Goal: Task Accomplishment & Management: Use online tool/utility

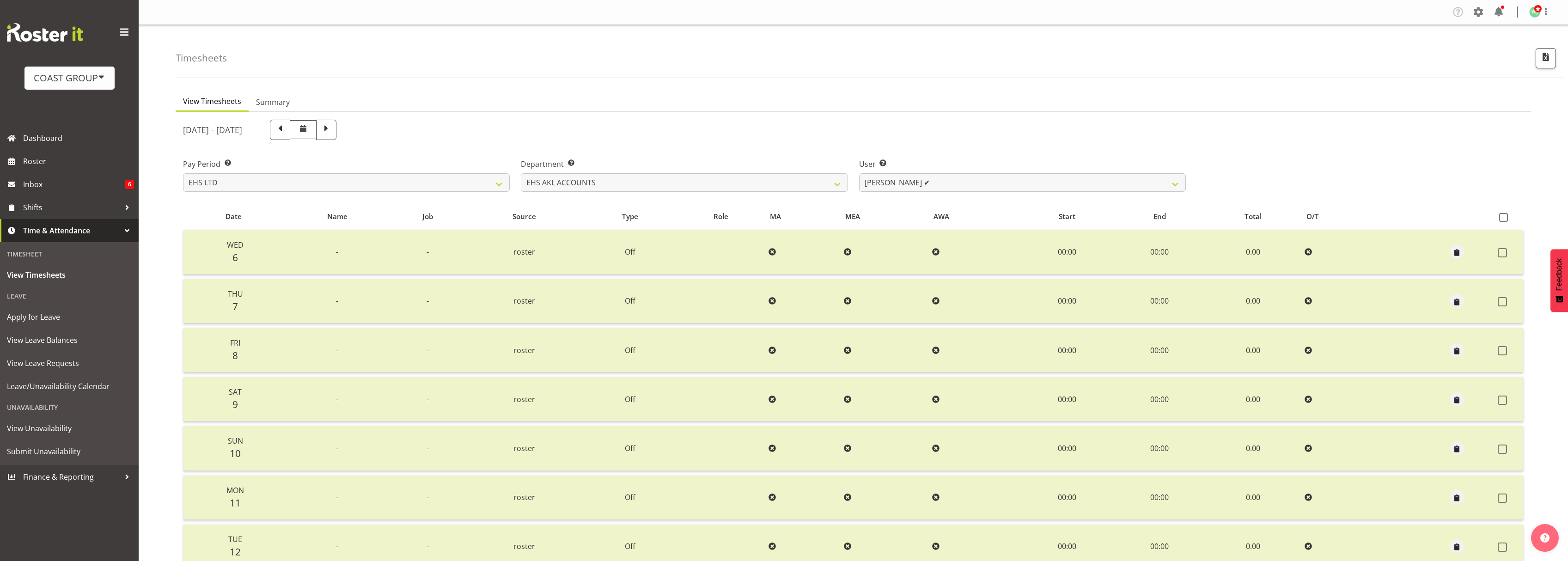
select select "7"
click at [927, 182] on select "[PERSON_NAME] ✔ [PERSON_NAME] ❌ [PERSON_NAME] (Thitiphat) Preecharujiroj ✔ [PER…" at bounding box center [1022, 182] width 327 height 19
select select "8229"
click at [859, 173] on select "[PERSON_NAME] ✔ [PERSON_NAME] ❌ [PERSON_NAME] (Thitiphat) Preecharujiroj ✔ [PER…" at bounding box center [1022, 182] width 327 height 19
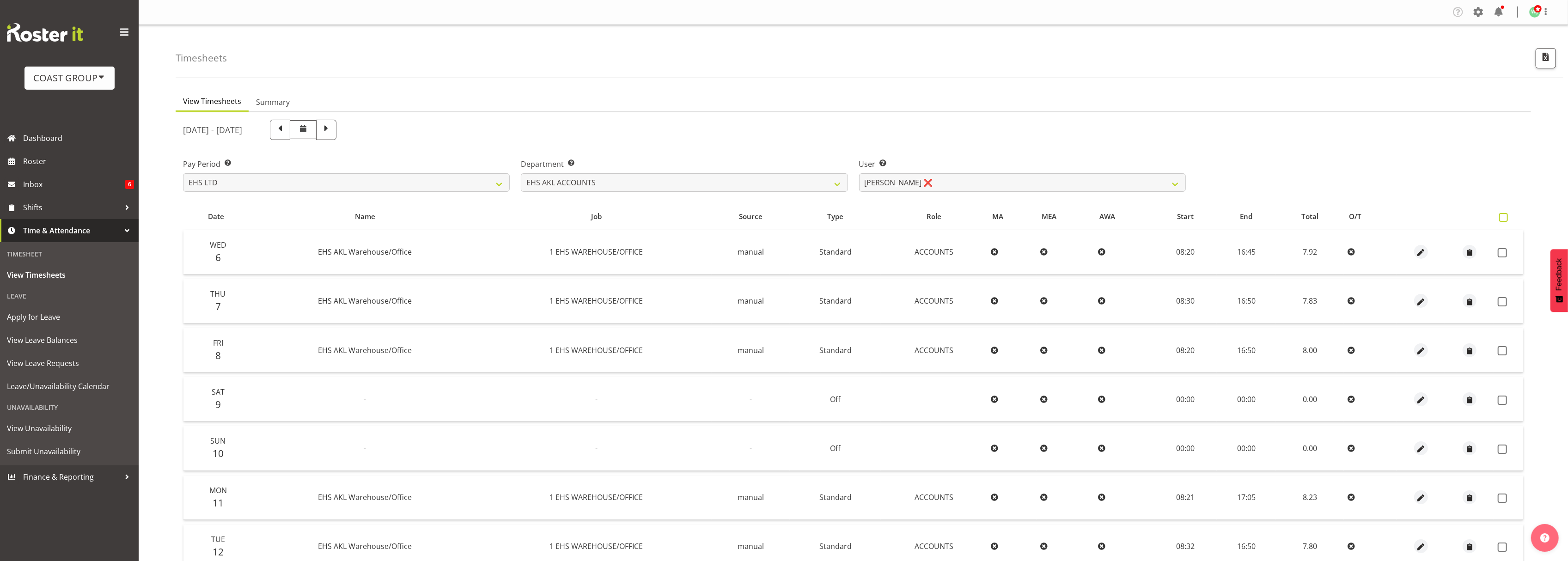
click at [1506, 217] on span at bounding box center [1503, 217] width 9 height 9
click at [1505, 217] on input "checkbox" at bounding box center [1502, 217] width 6 height 6
checkbox input "true"
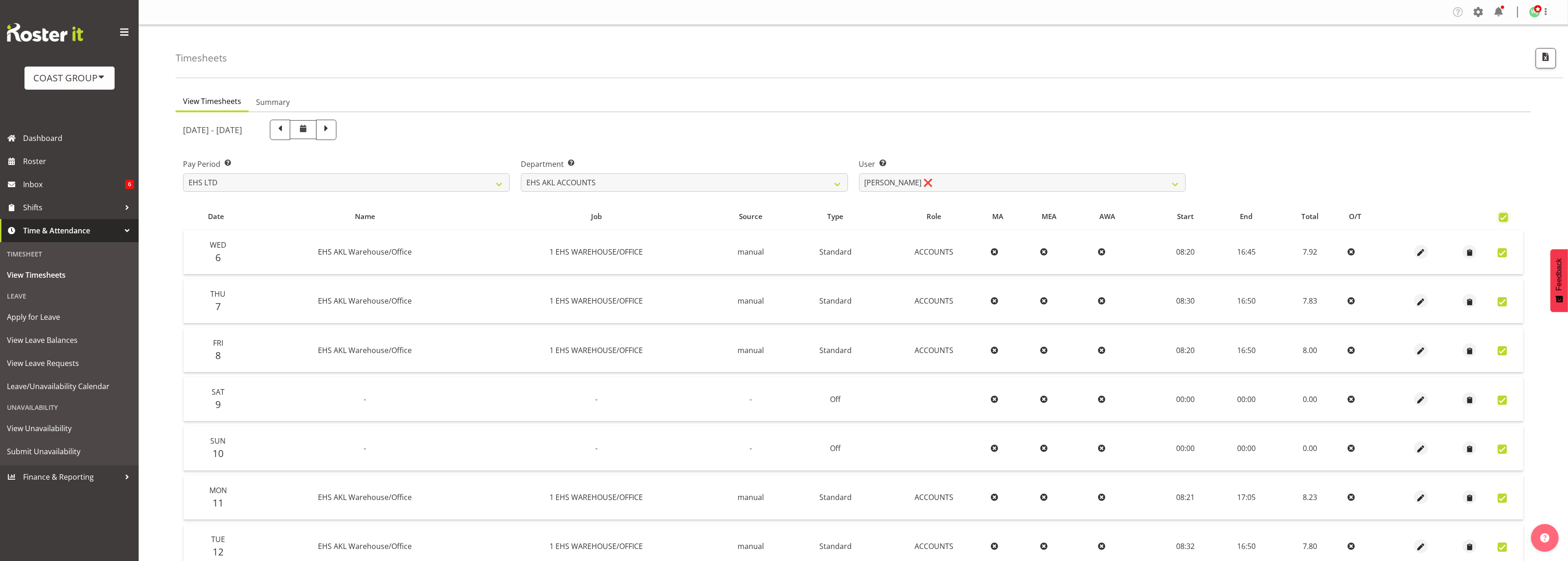
checkbox input "true"
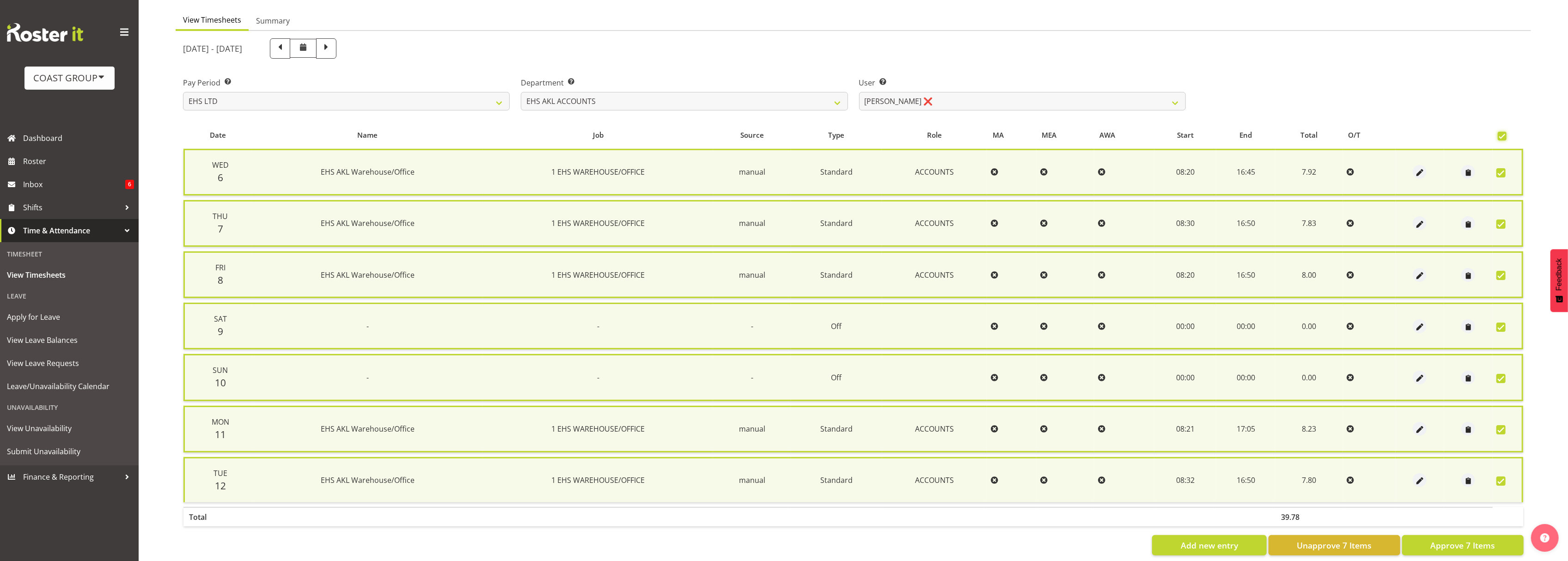
scroll to position [94, 0]
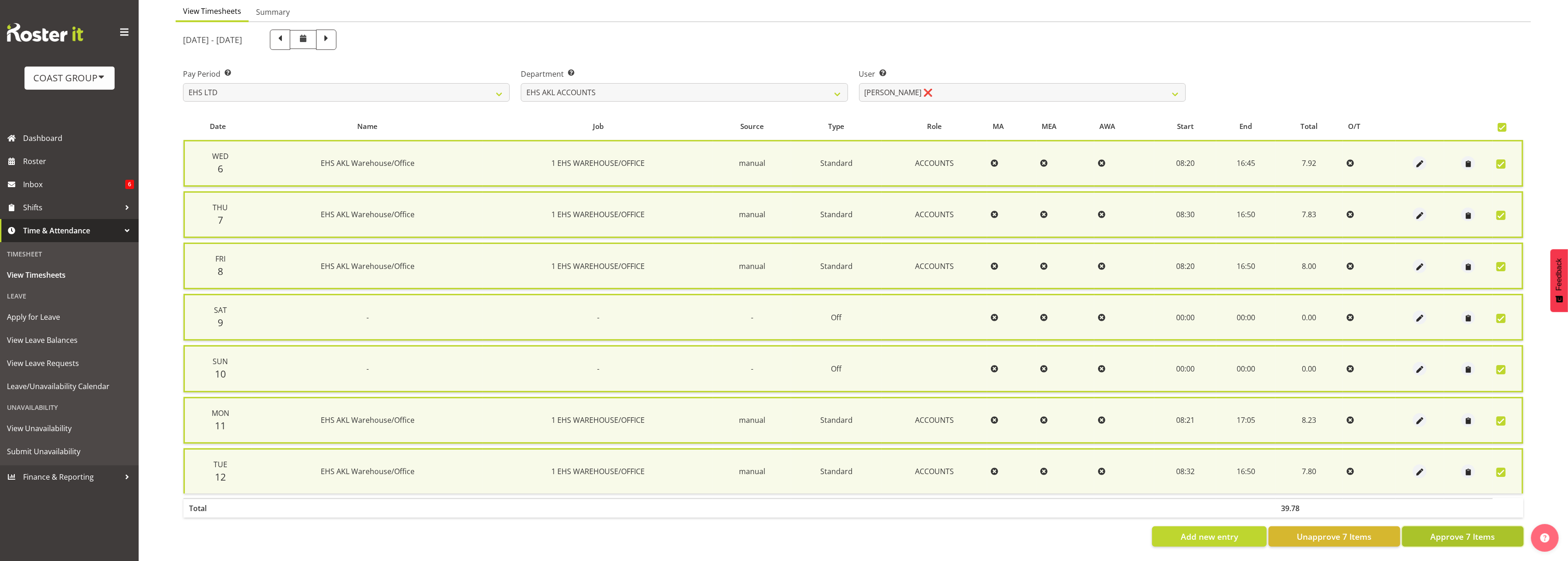
click at [1480, 531] on span "Approve 7 Items" at bounding box center [1463, 536] width 65 height 12
checkbox input "false"
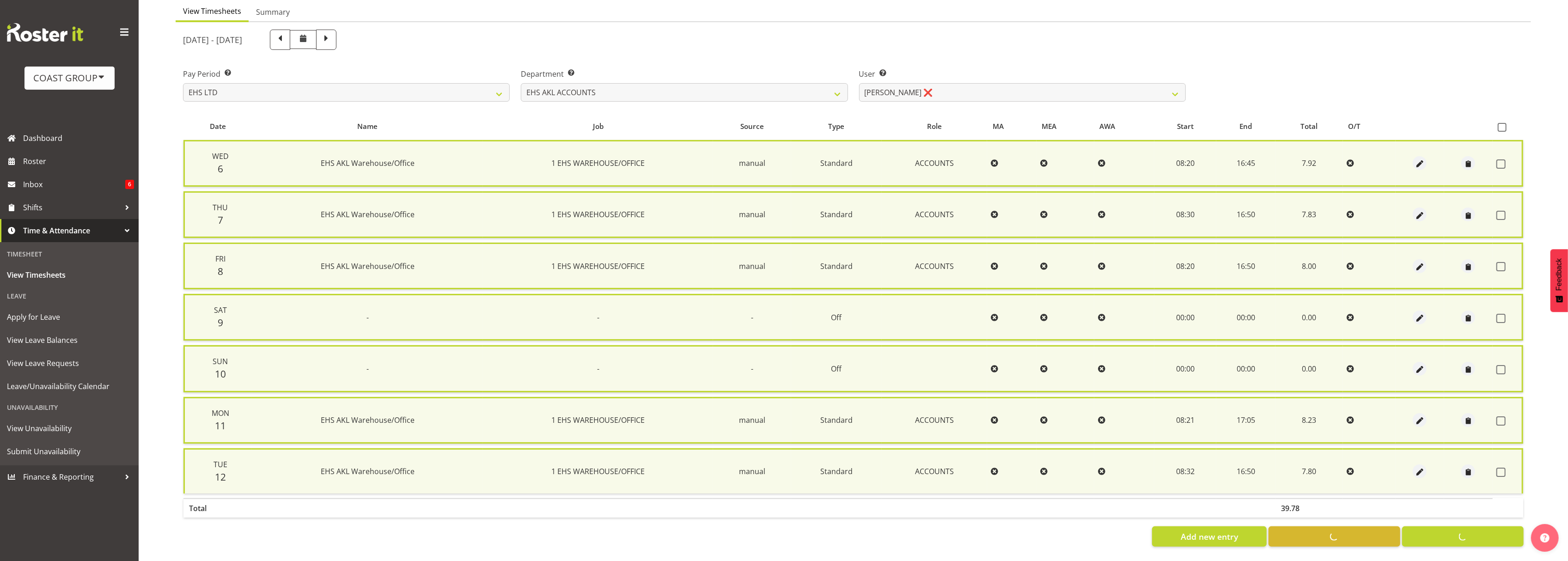
checkbox input "false"
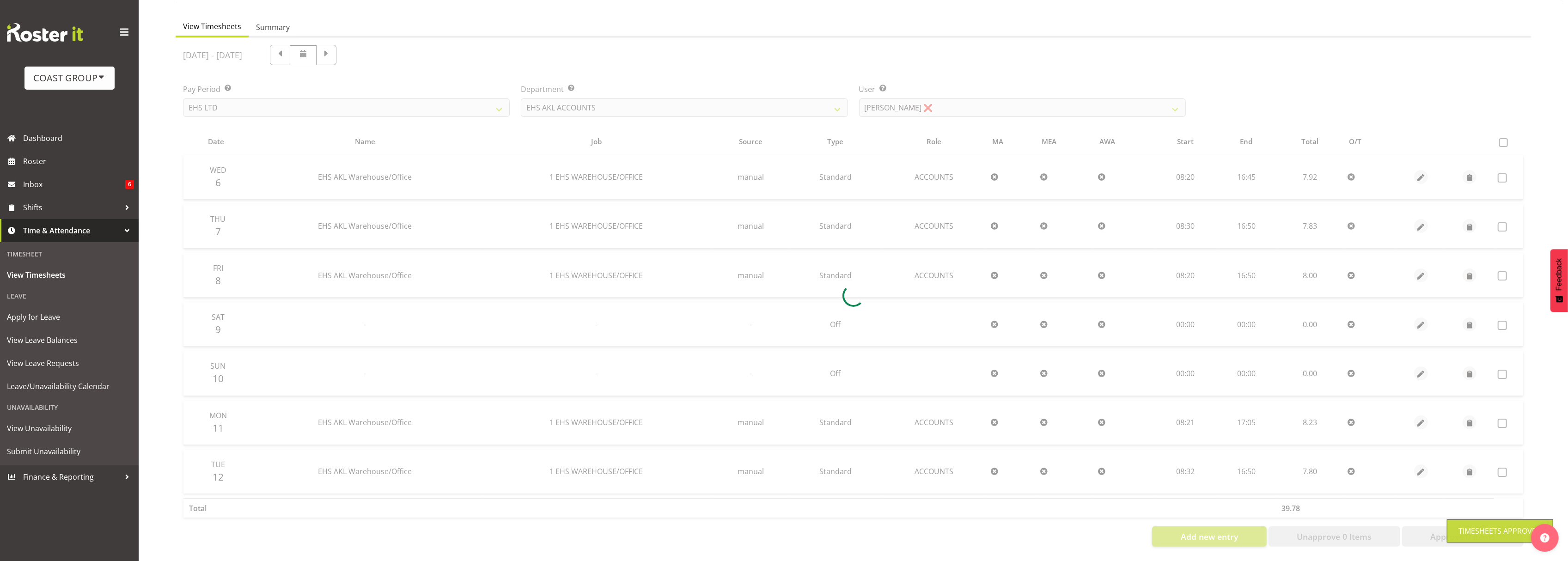
scroll to position [82, 0]
